Goal: Navigation & Orientation: Find specific page/section

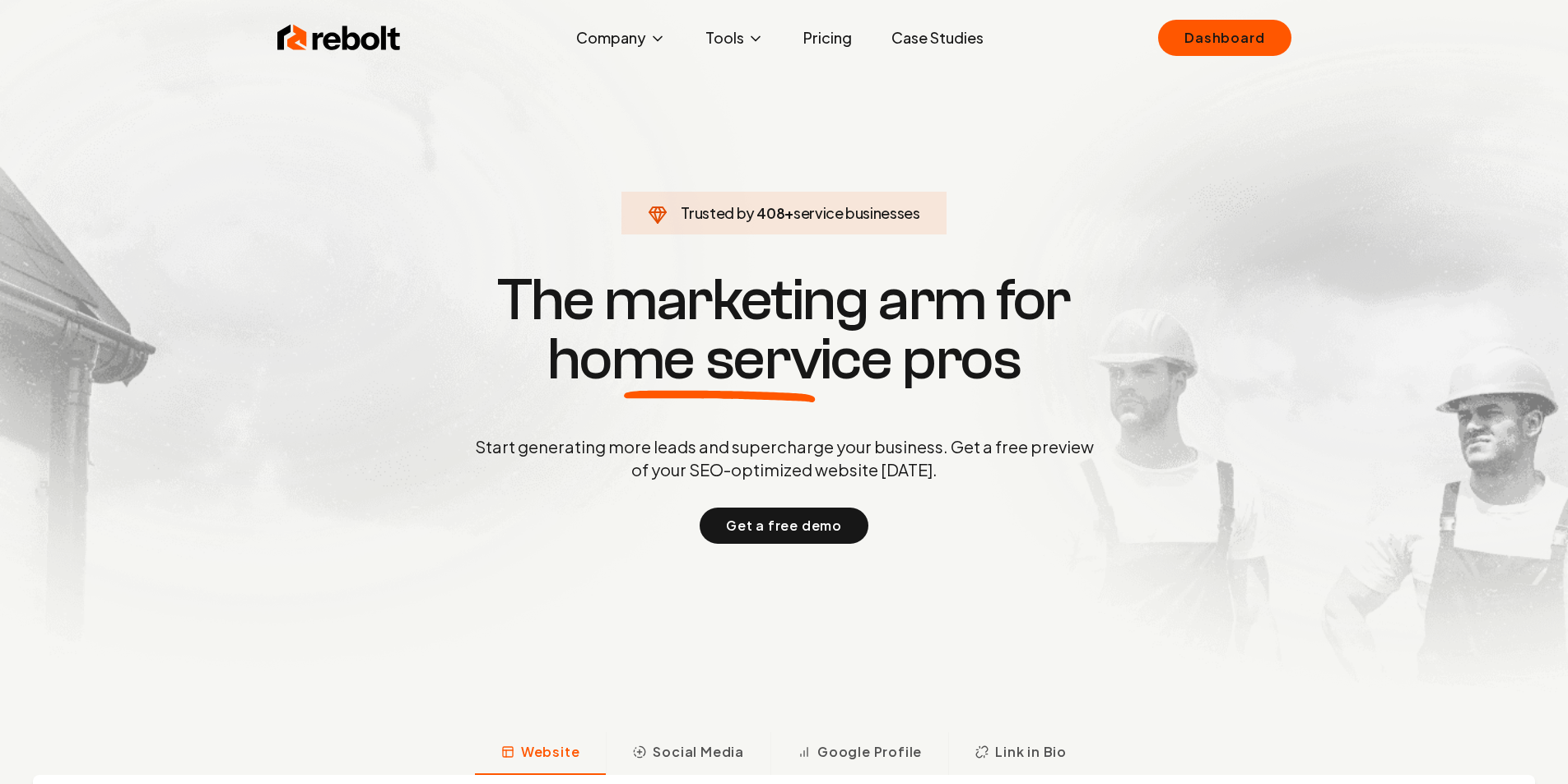
click at [1057, 38] on div "Rebolt Company About Blog Jobs Tools Google Review QR Code Generator Google Bus…" at bounding box center [784, 38] width 1054 height 50
click at [1157, 51] on div "Rebolt Company About Blog Jobs Tools Google Review QR Code Generator Google Bus…" at bounding box center [784, 38] width 1054 height 50
click at [1188, 46] on link "Dashboard" at bounding box center [1224, 38] width 133 height 36
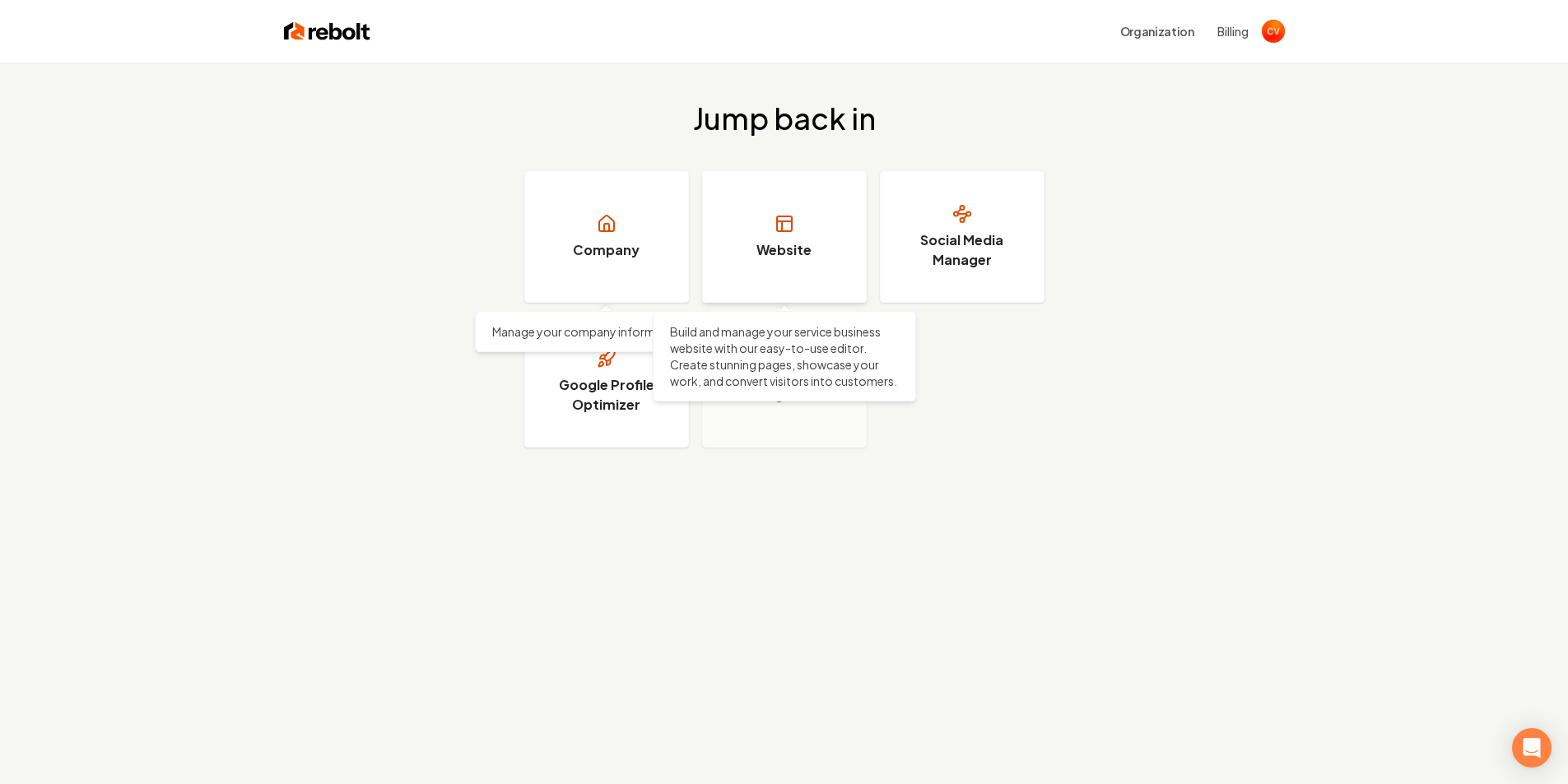
click at [771, 237] on link "Website" at bounding box center [784, 237] width 164 height 132
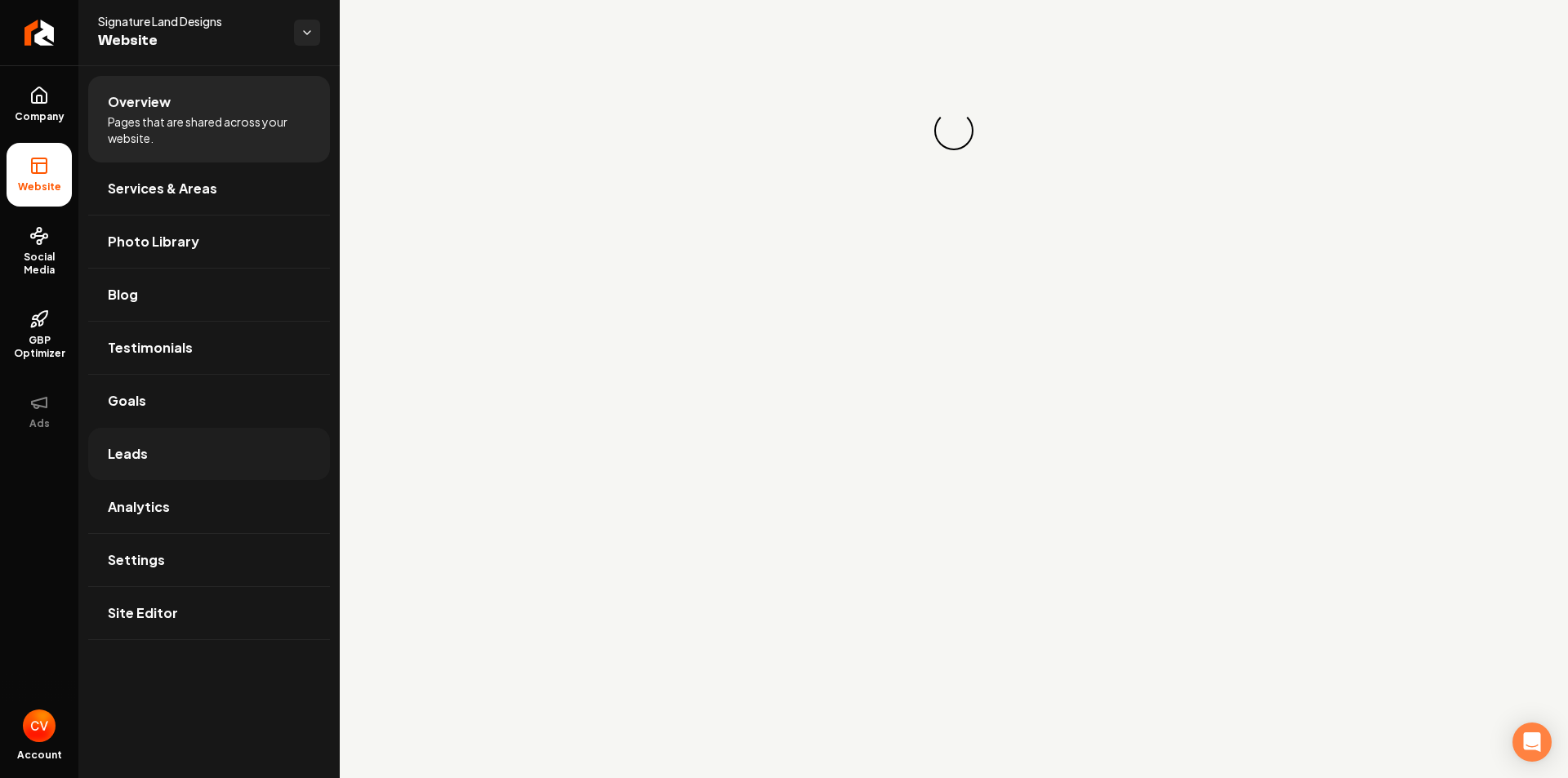
click at [172, 435] on link "Leads" at bounding box center [209, 453] width 242 height 52
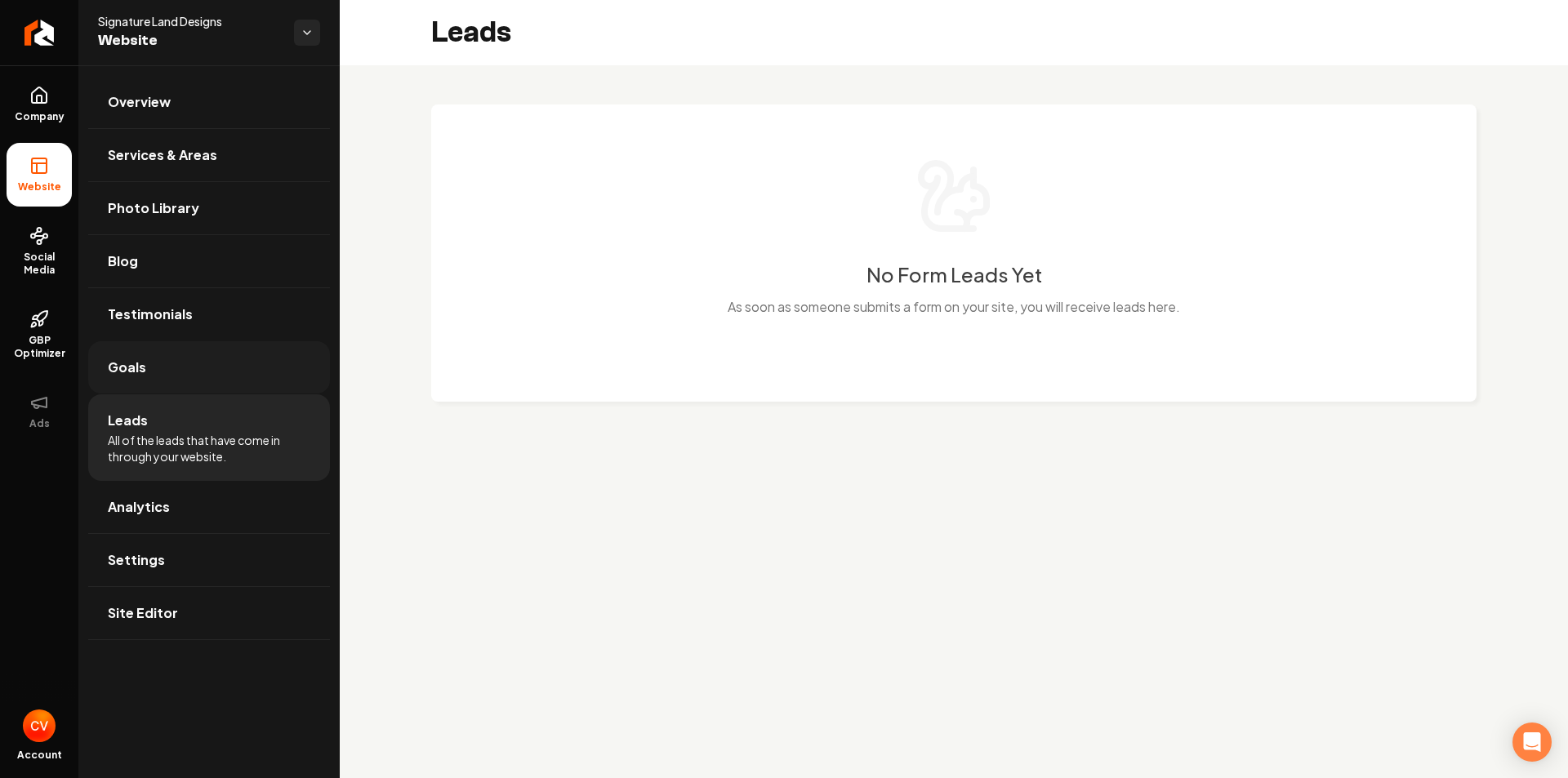
click at [165, 374] on link "Goals" at bounding box center [209, 367] width 242 height 52
